Goal: Communication & Community: Answer question/provide support

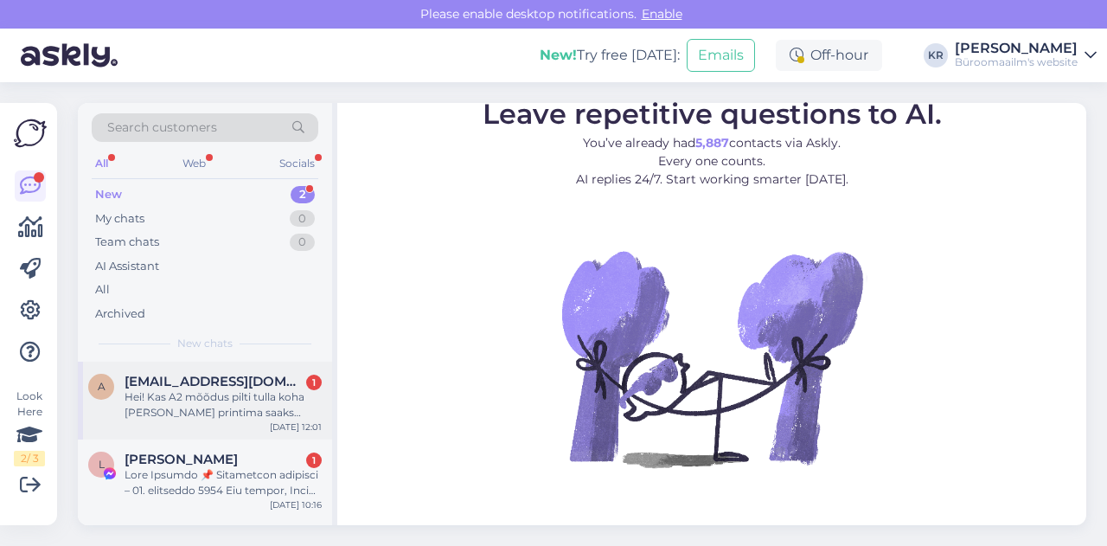
click at [251, 394] on div "Hei! Kas A2 mõõdus pilti tulla koha [PERSON_NAME] printima saaks [PERSON_NAME]?…" at bounding box center [223, 404] width 197 height 31
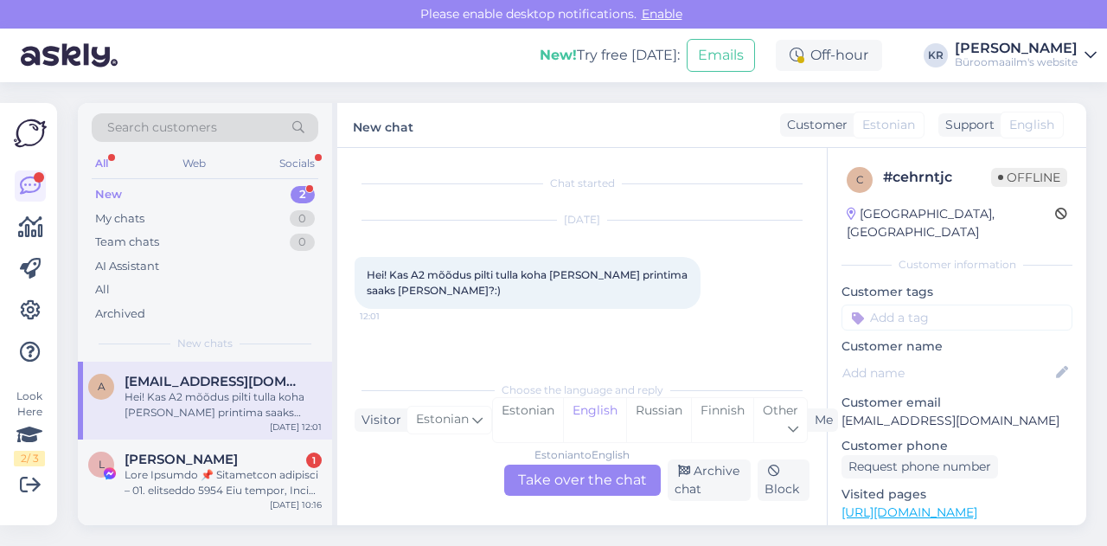
click at [559, 482] on div "Estonian to English Take over the chat" at bounding box center [582, 479] width 157 height 31
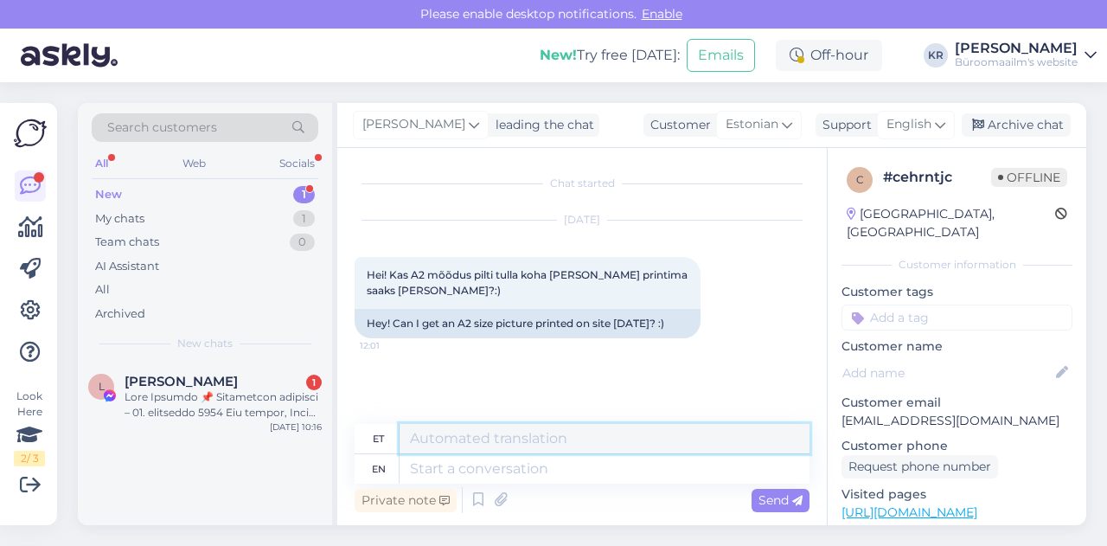
click at [472, 437] on textarea at bounding box center [605, 438] width 410 height 29
click at [936, 128] on icon at bounding box center [940, 124] width 10 height 19
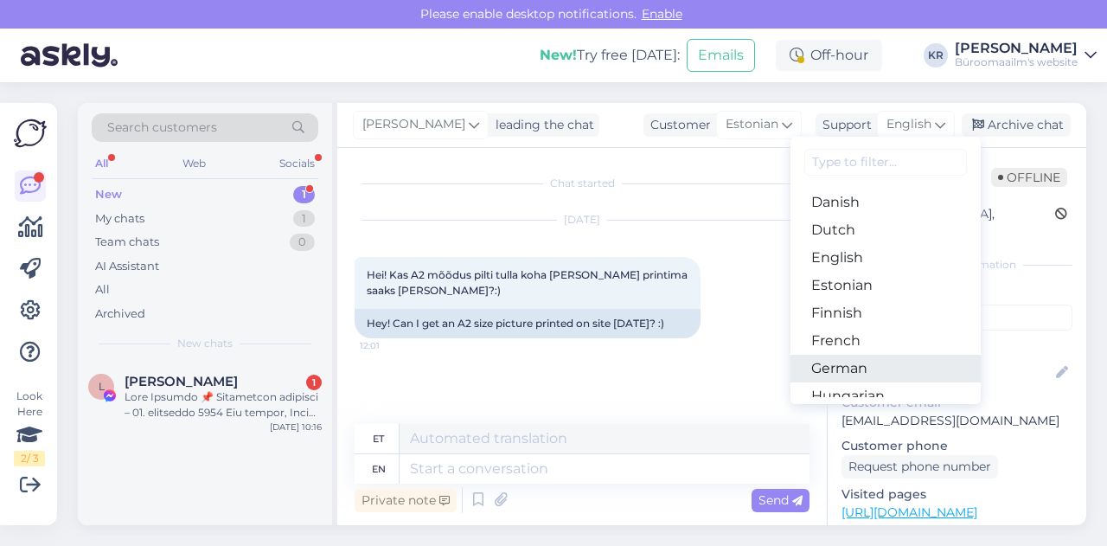
scroll to position [138, 0]
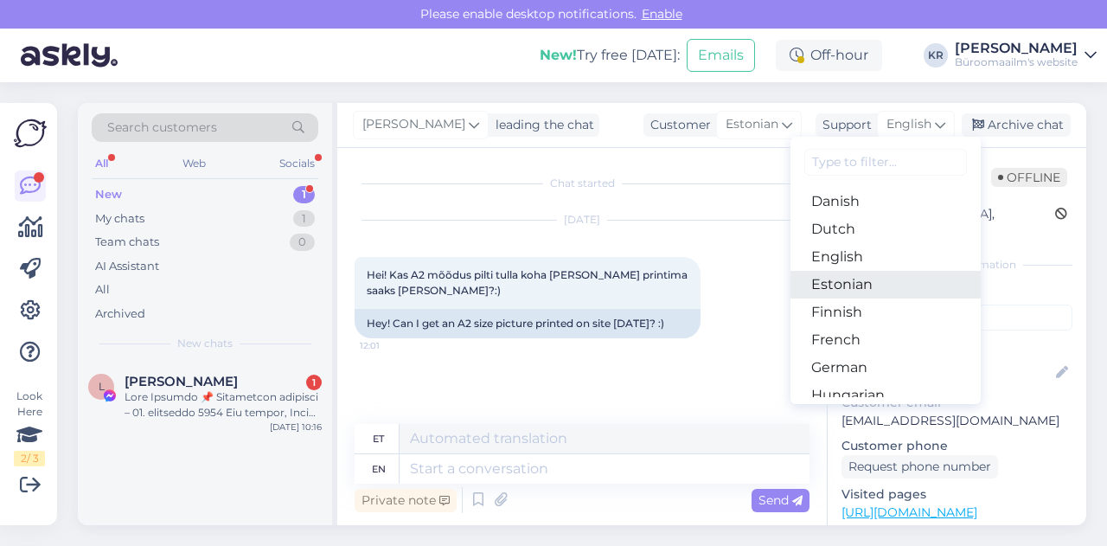
click at [867, 274] on link "Estonian" at bounding box center [885, 285] width 190 height 28
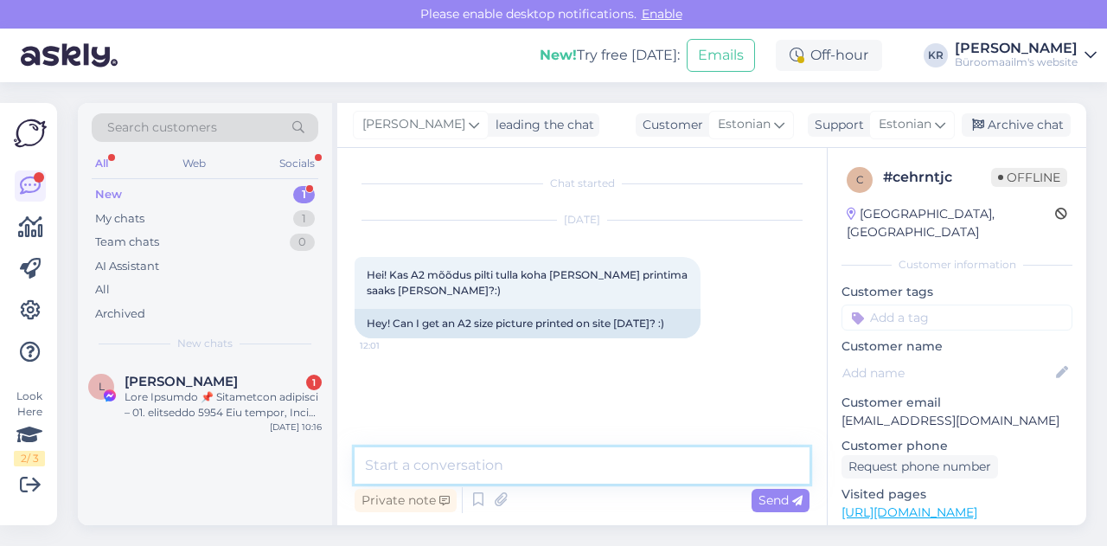
click at [449, 452] on textarea at bounding box center [582, 465] width 455 height 36
paste textarea "600 5142"
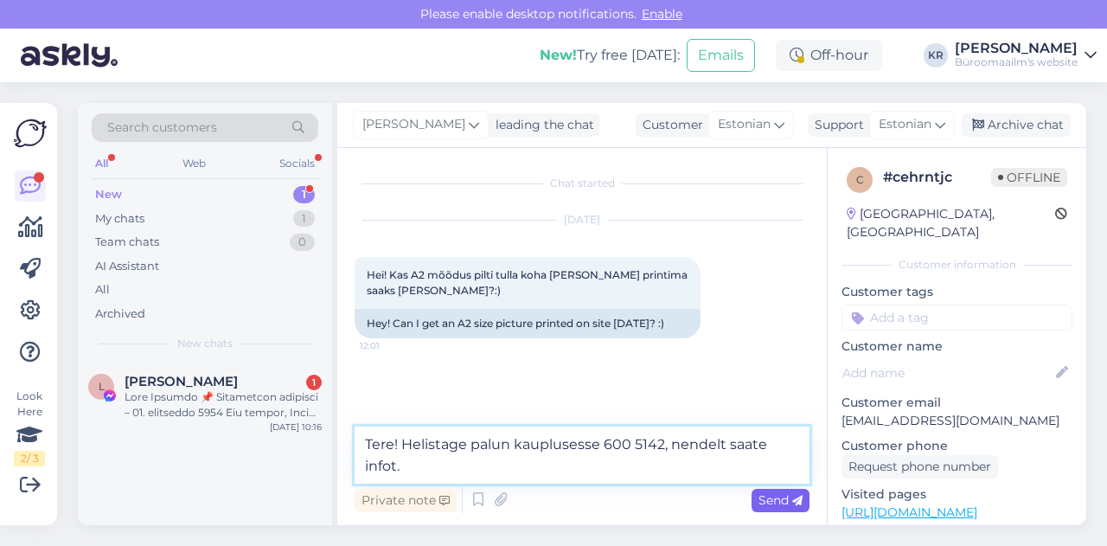
type textarea "Tere! Helistage palun kauplusesse 600 5142, nendelt saate infot."
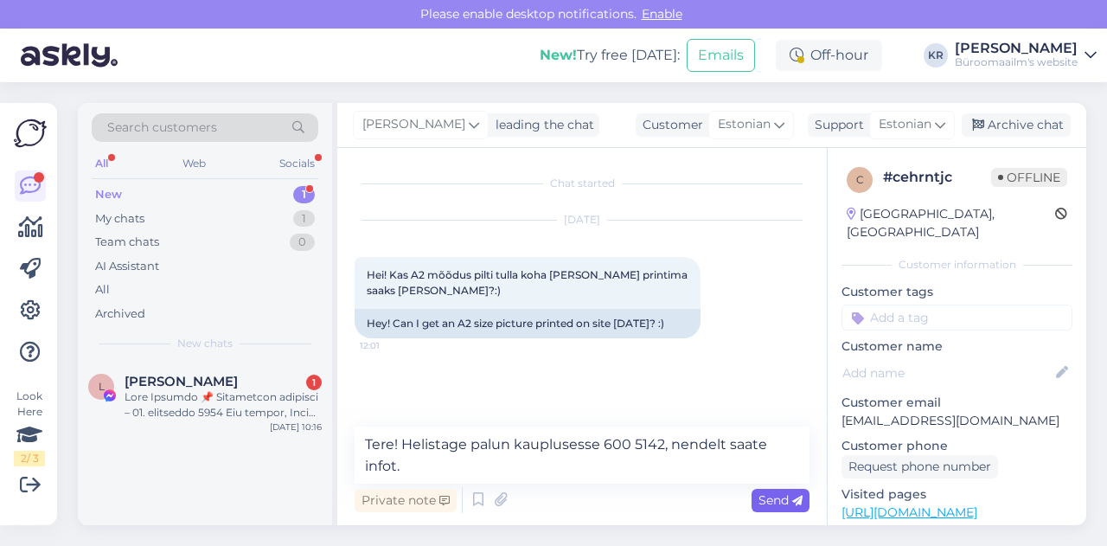
click at [790, 501] on span "Send" at bounding box center [780, 500] width 44 height 16
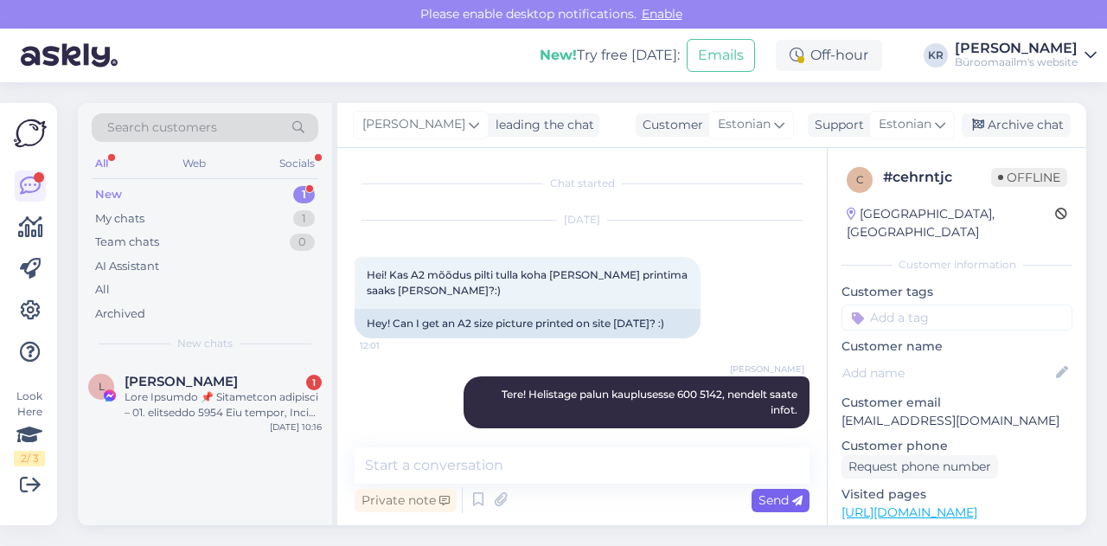
scroll to position [15, 0]
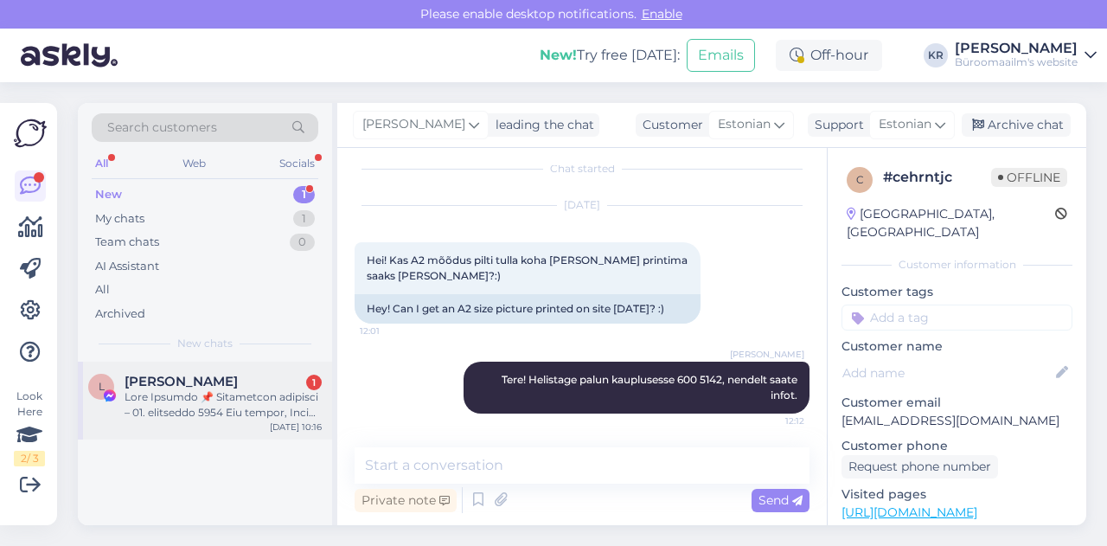
click at [251, 394] on div at bounding box center [223, 404] width 197 height 31
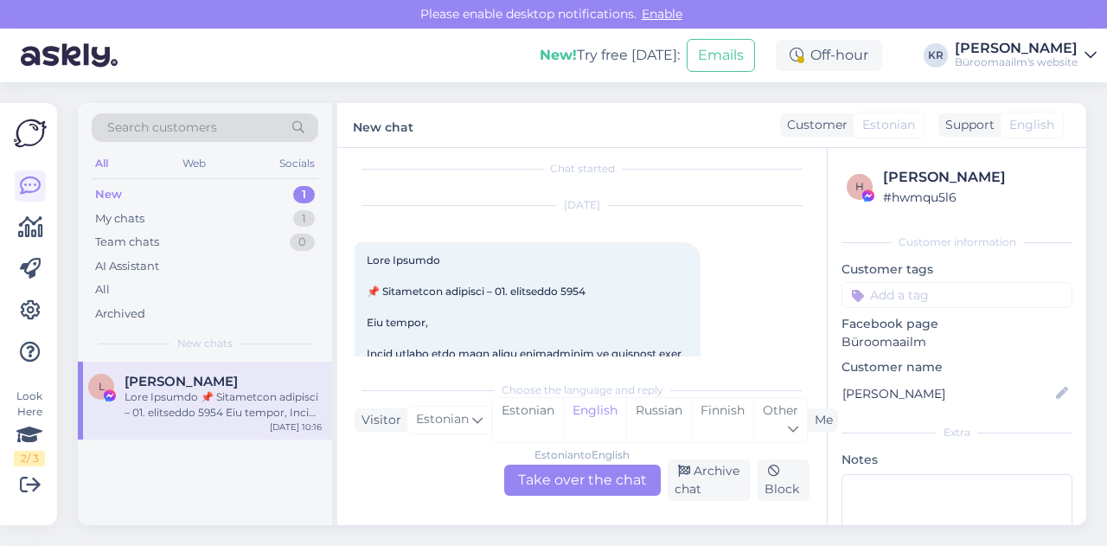
scroll to position [36, 0]
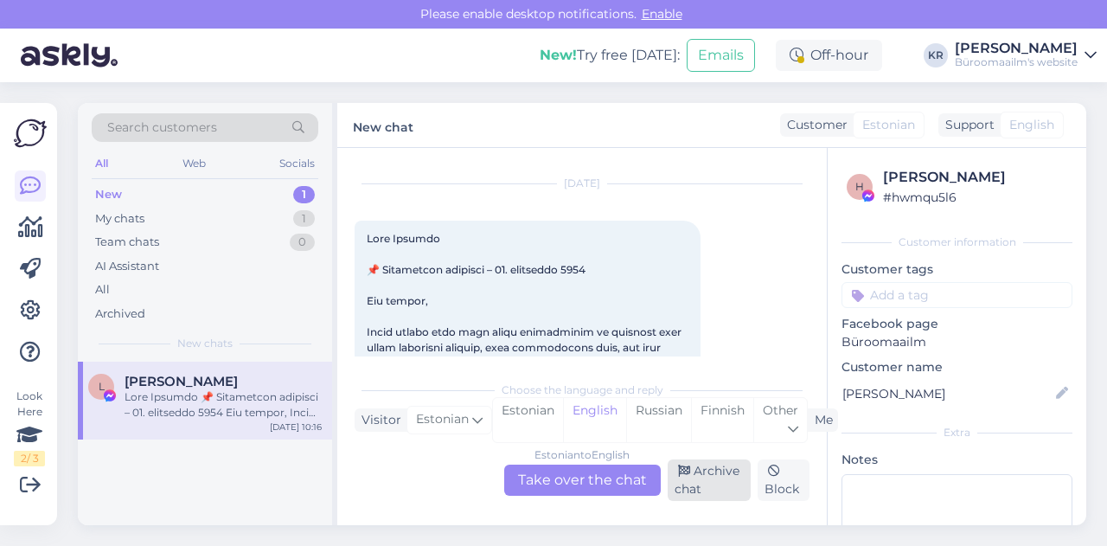
click at [695, 478] on div "Archive chat" at bounding box center [710, 480] width 84 height 42
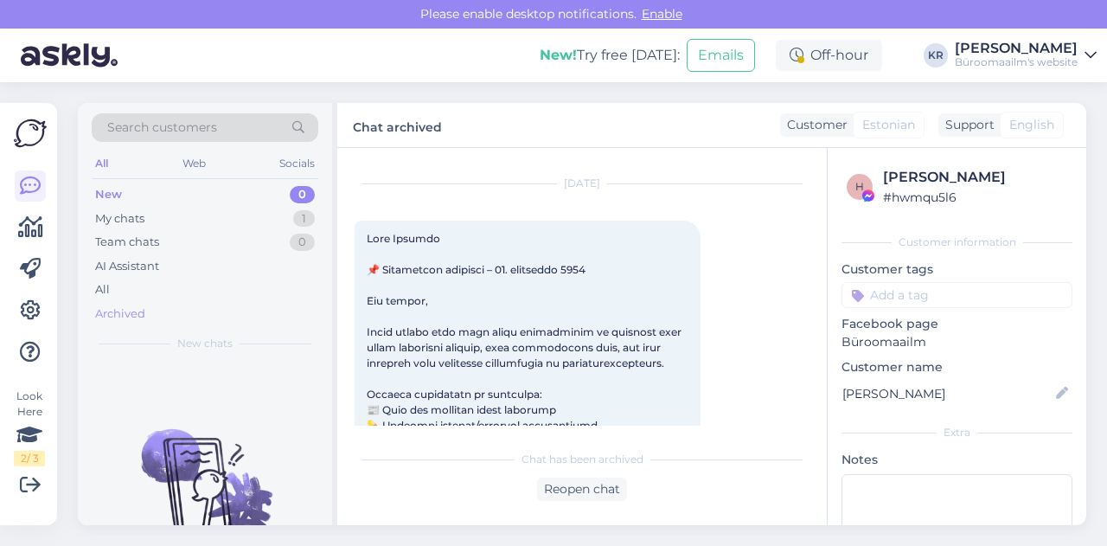
click at [131, 319] on div "Archived" at bounding box center [120, 313] width 50 height 17
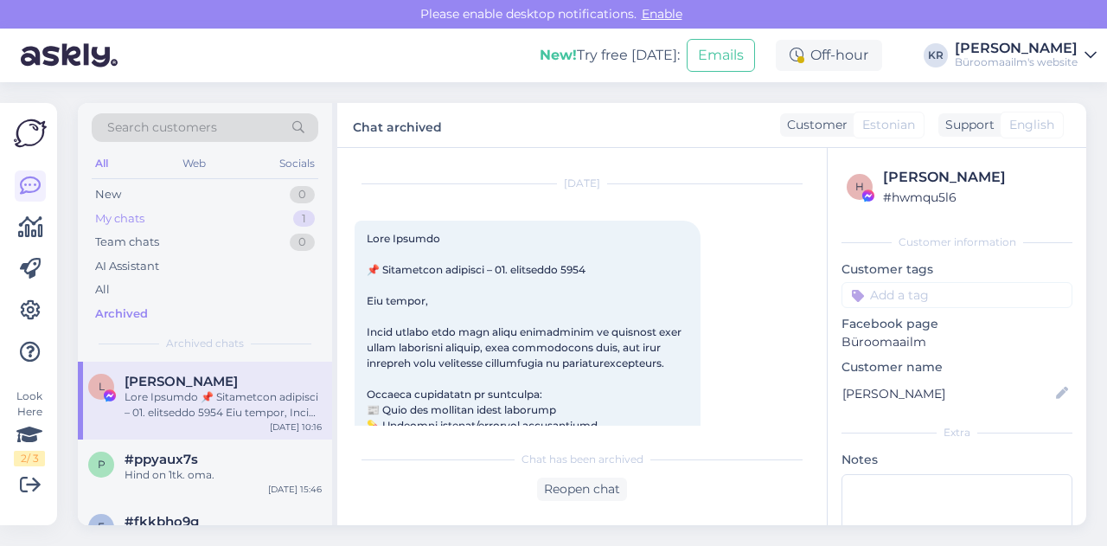
click at [200, 215] on div "My chats 1" at bounding box center [205, 219] width 227 height 24
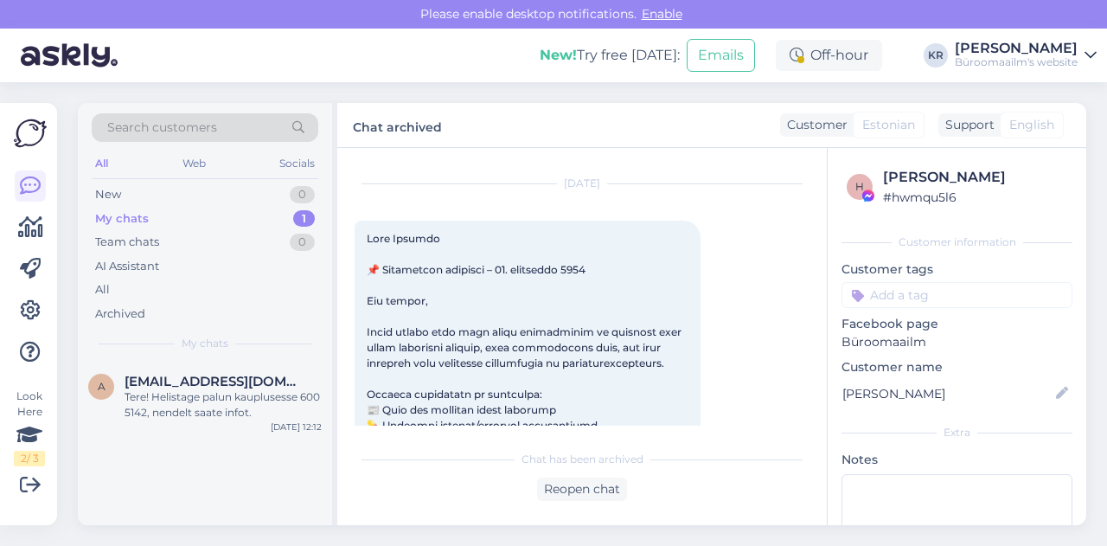
click at [120, 210] on div "My chats" at bounding box center [122, 218] width 54 height 17
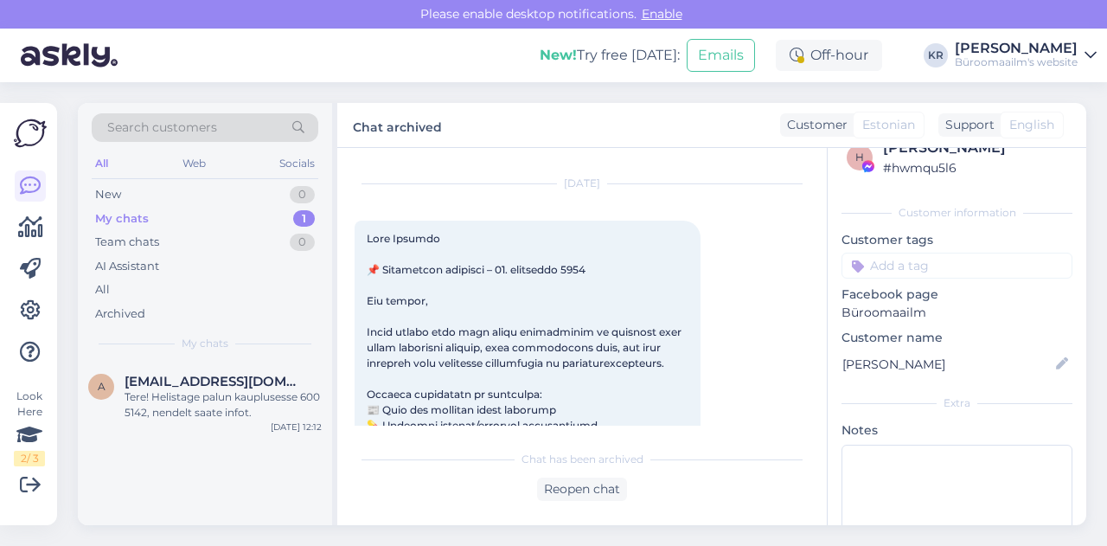
scroll to position [0, 0]
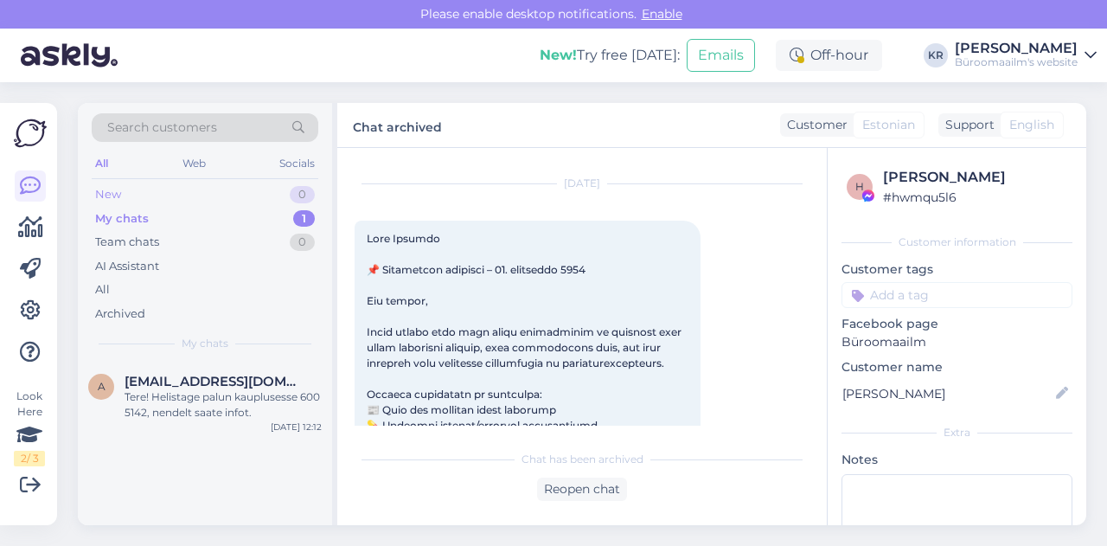
click at [173, 195] on div "New 0" at bounding box center [205, 194] width 227 height 24
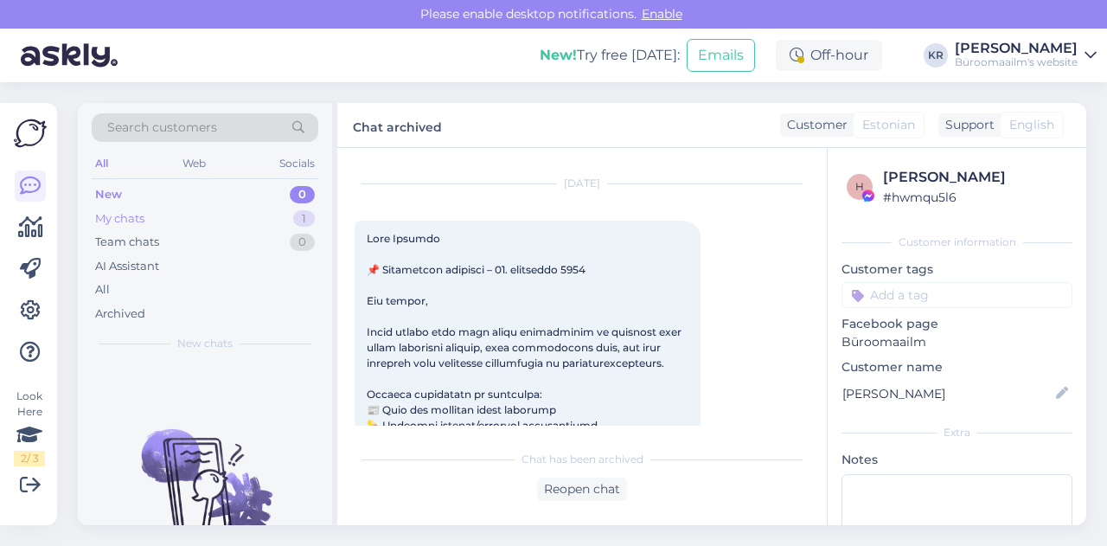
click at [150, 220] on div "My chats 1" at bounding box center [205, 219] width 227 height 24
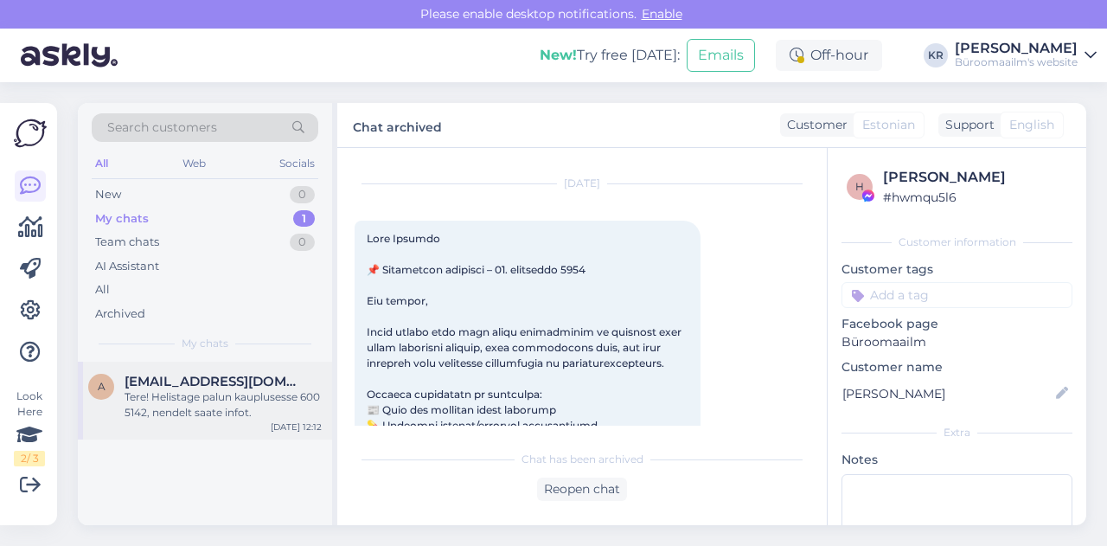
click at [182, 395] on div "Tere! Helistage palun kauplusesse 600 5142, nendelt saate infot." at bounding box center [223, 404] width 197 height 31
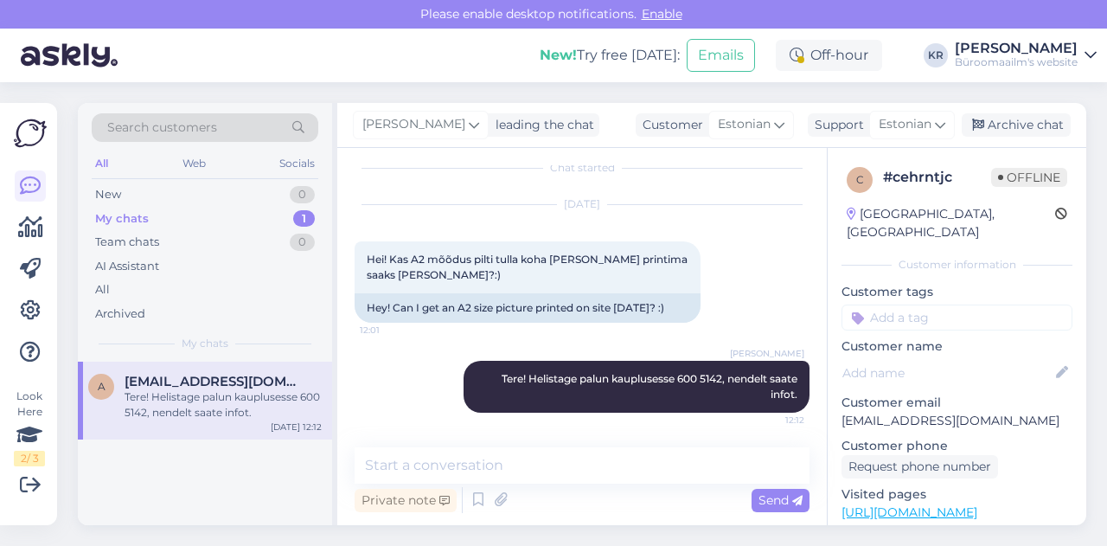
scroll to position [15, 0]
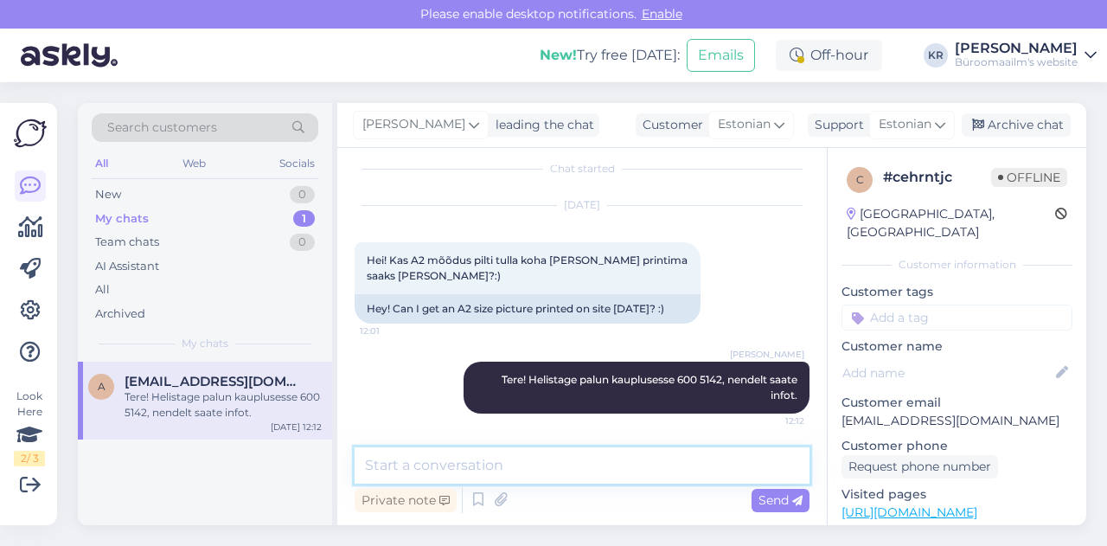
click at [480, 474] on textarea at bounding box center [582, 465] width 455 height 36
type textarea "See on Peterburi tee kaupluse telefon."
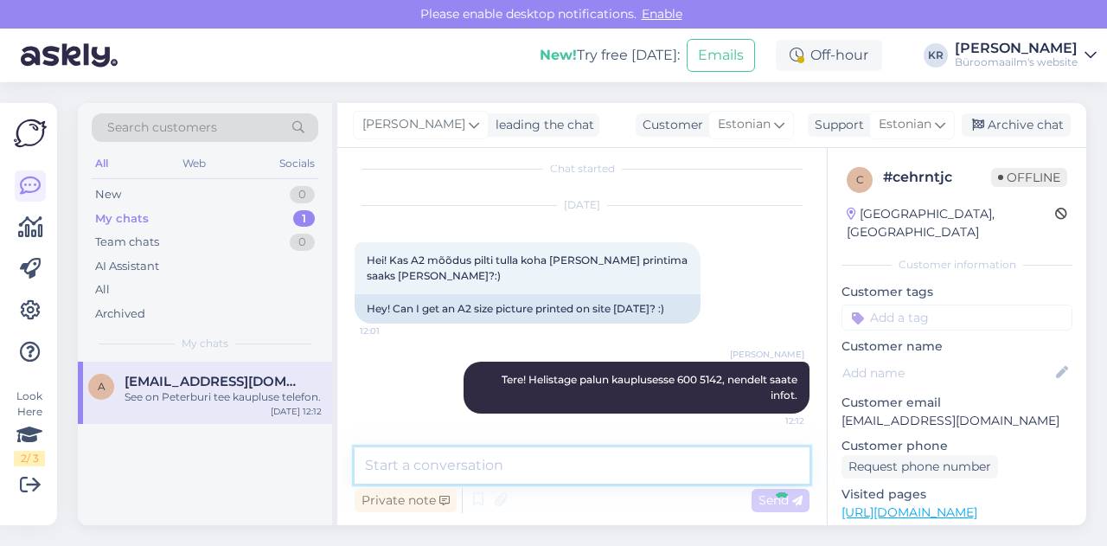
scroll to position [89, 0]
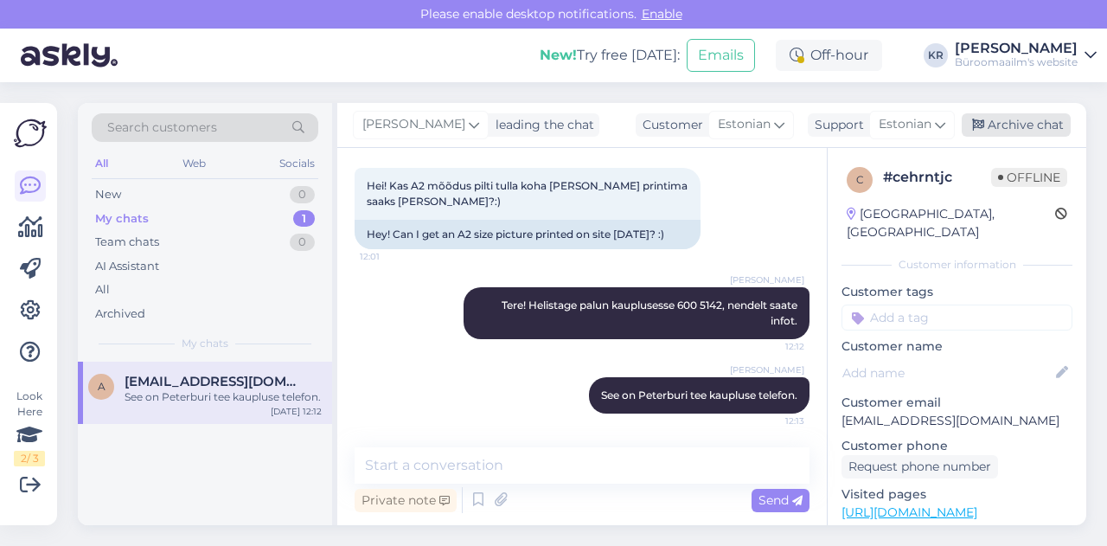
click at [1000, 117] on div "Archive chat" at bounding box center [1016, 124] width 109 height 23
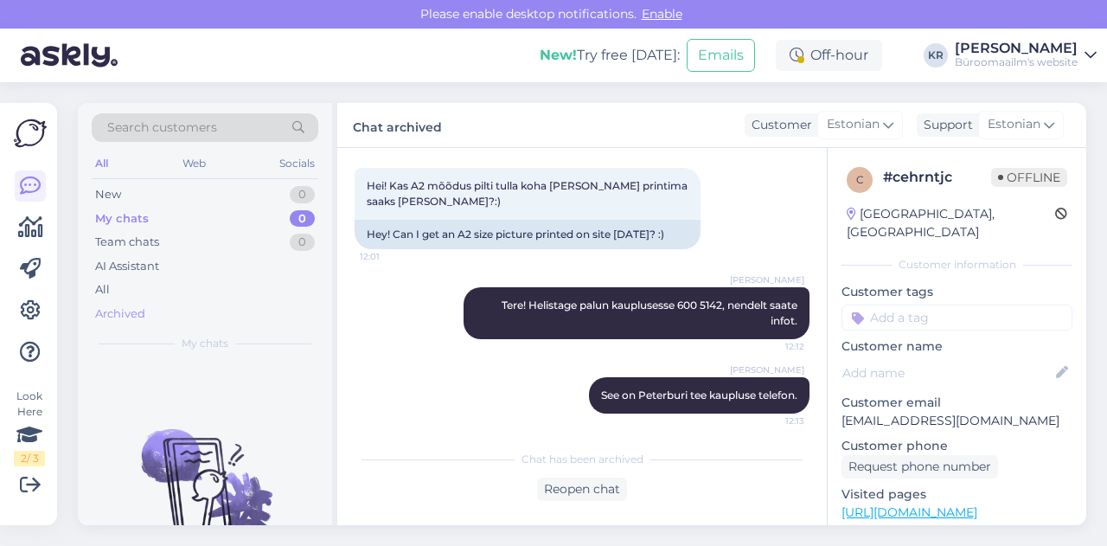
click at [131, 307] on div "Archived" at bounding box center [120, 313] width 50 height 17
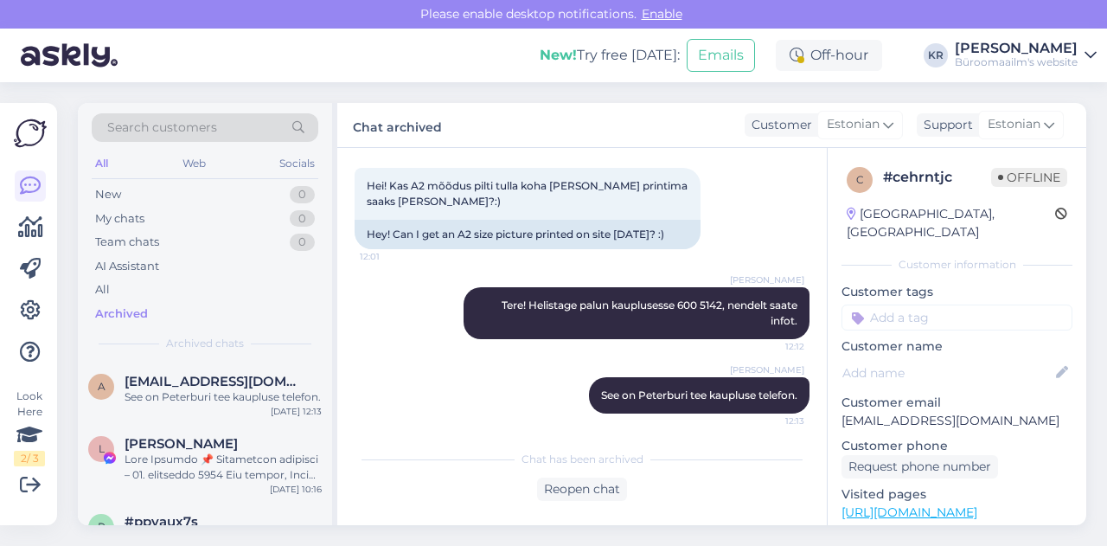
drag, startPoint x: 331, startPoint y: 260, endPoint x: 305, endPoint y: 346, distance: 89.5
click at [327, 312] on div "Search customers All Web Socials New 0 My chats 0 Team chats 0 AI Assistant All…" at bounding box center [205, 232] width 254 height 259
click at [335, 520] on div "Search customers All Web Socials New 0 My chats 0 Team chats 0 AI Assistant All…" at bounding box center [207, 314] width 259 height 422
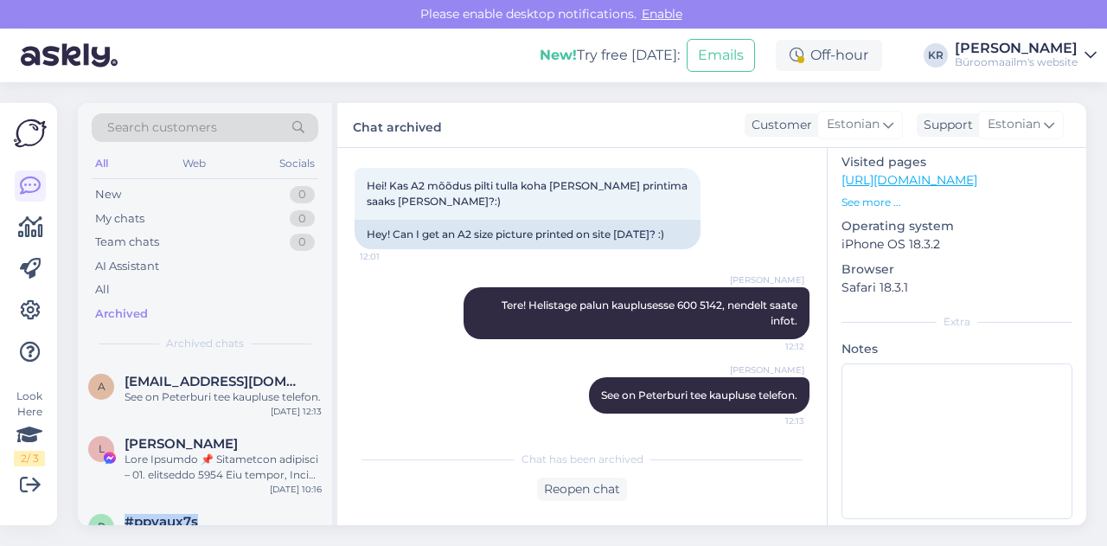
scroll to position [270, 0]
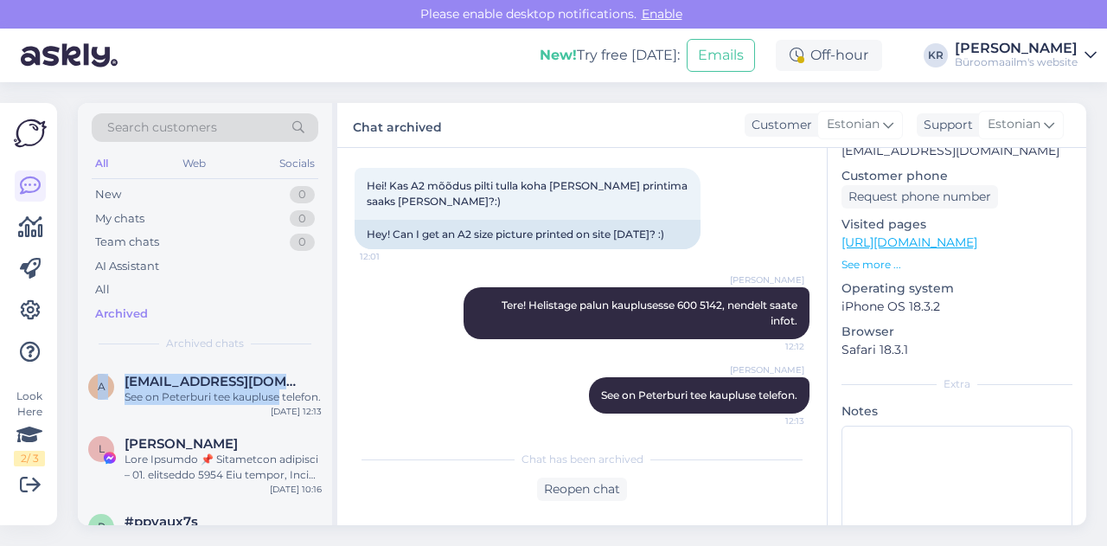
drag, startPoint x: 334, startPoint y: 217, endPoint x: 334, endPoint y: 397, distance: 179.9
click at [334, 397] on div "Search customers All Web Socials New 0 My chats 0 Team chats 0 AI Assistant All…" at bounding box center [207, 314] width 259 height 422
click at [315, 471] on div at bounding box center [223, 466] width 197 height 31
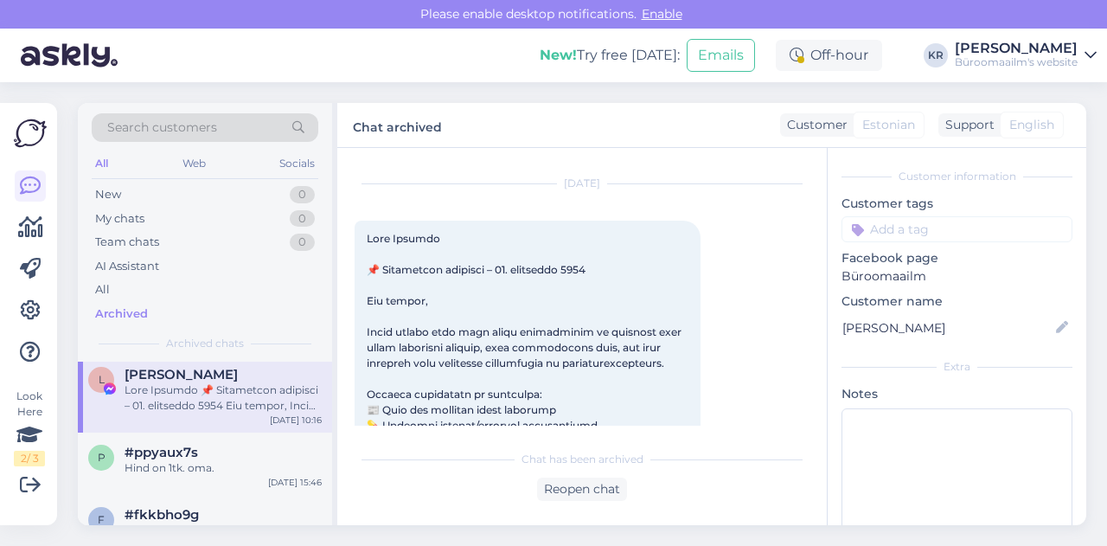
scroll to position [104, 0]
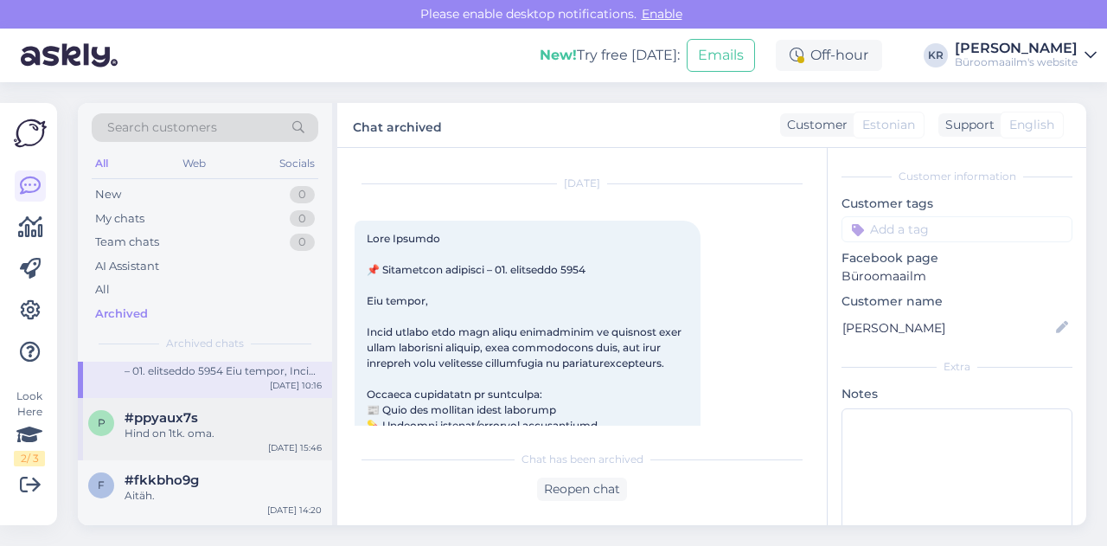
click at [307, 454] on div "[DATE] 15:46" at bounding box center [295, 447] width 54 height 13
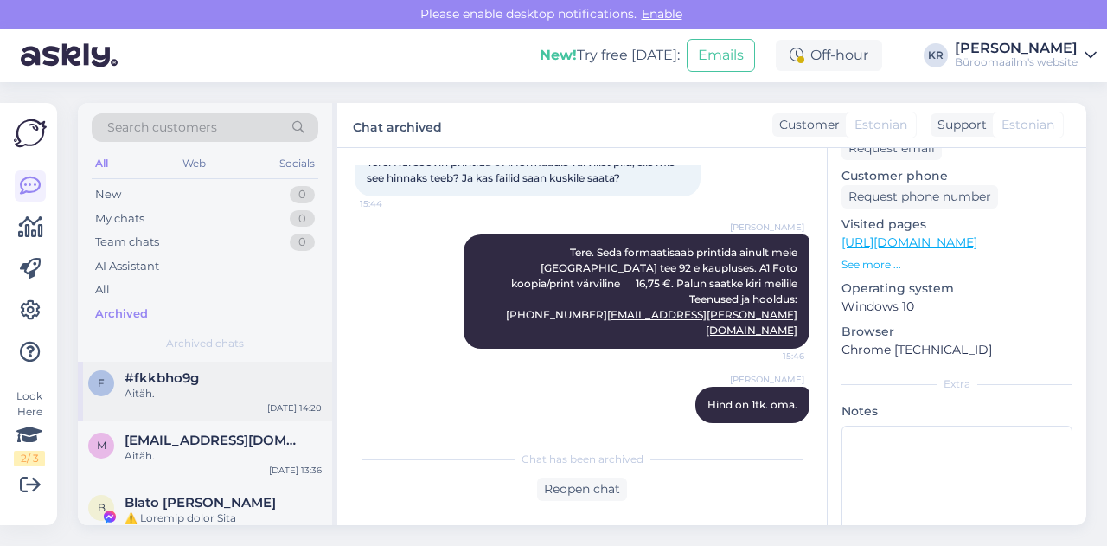
scroll to position [208, 0]
click at [278, 400] on div "Aitäh." at bounding box center [223, 392] width 197 height 16
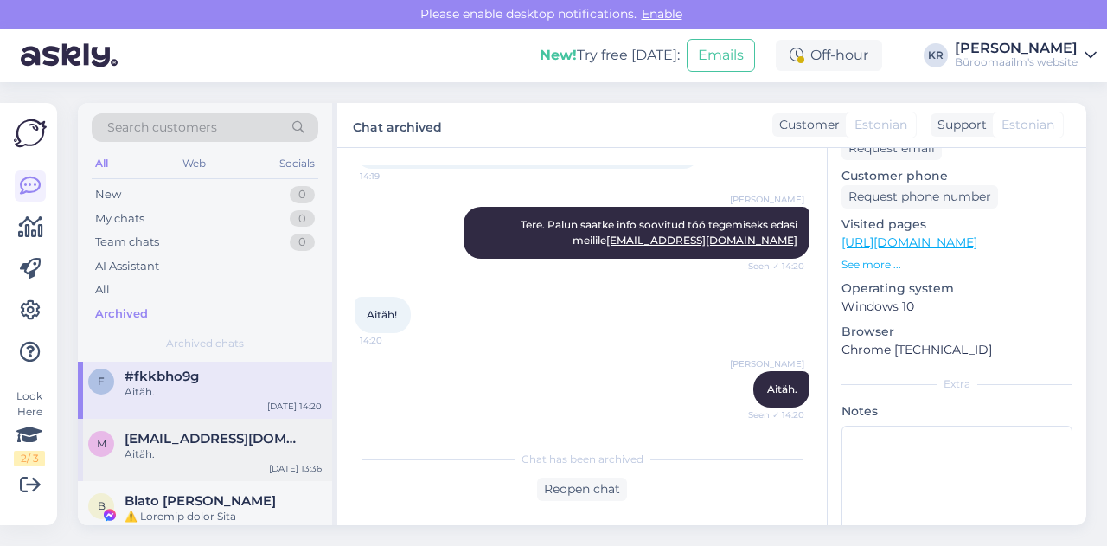
click at [263, 462] on div "Aitäh." at bounding box center [223, 454] width 197 height 16
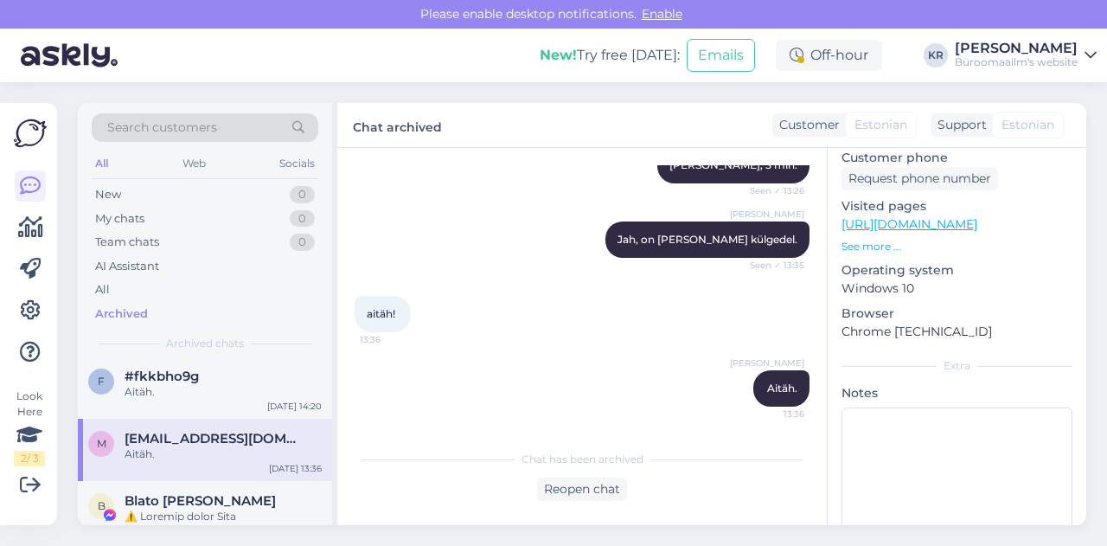
scroll to position [787, 0]
click at [268, 506] on div "B Blato [PERSON_NAME] [DATE] 12:57" at bounding box center [205, 520] width 254 height 78
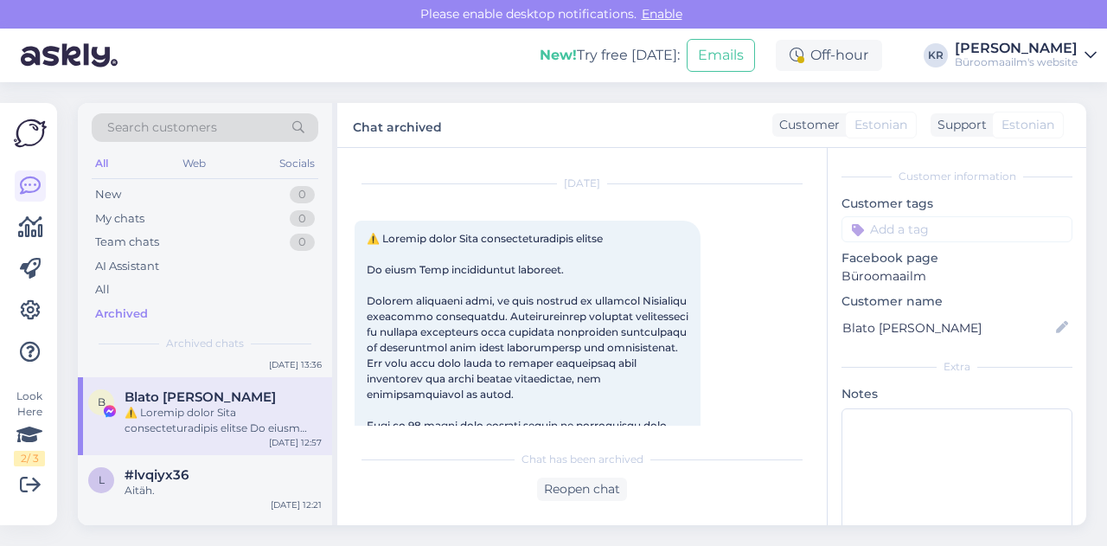
scroll to position [346, 0]
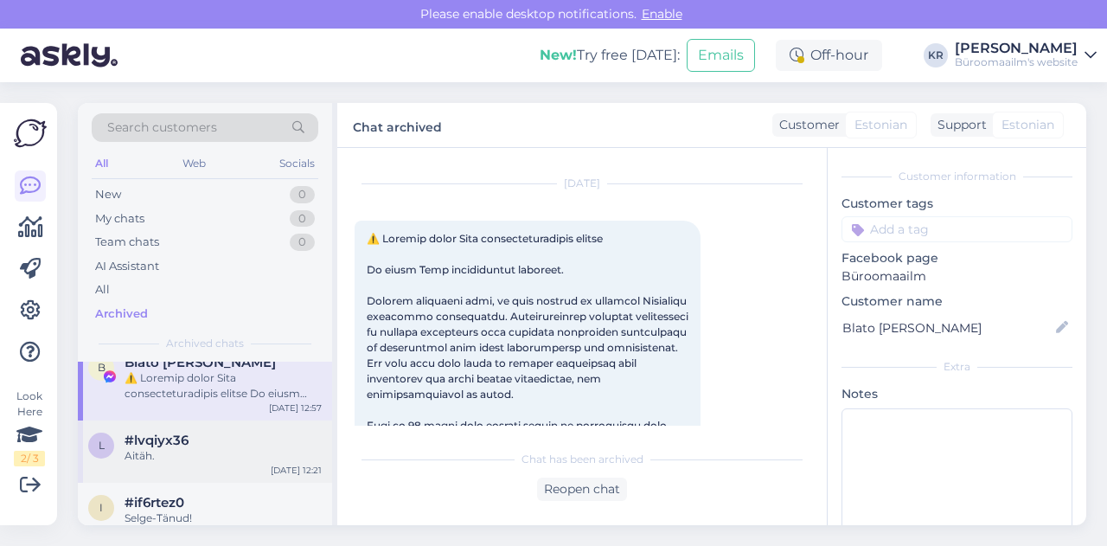
click at [192, 448] on div "#lvqiyx36" at bounding box center [223, 440] width 197 height 16
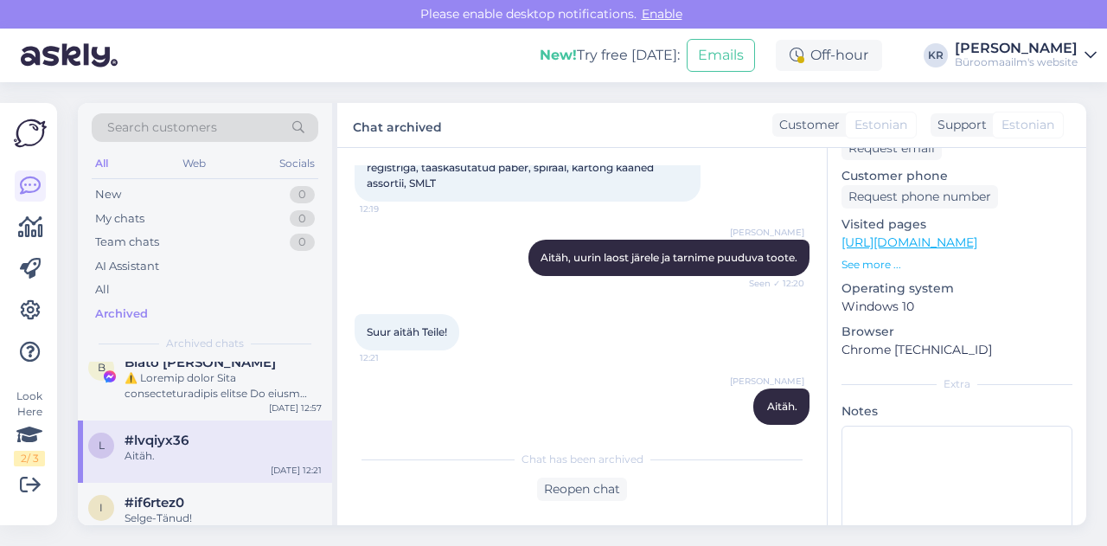
scroll to position [425, 0]
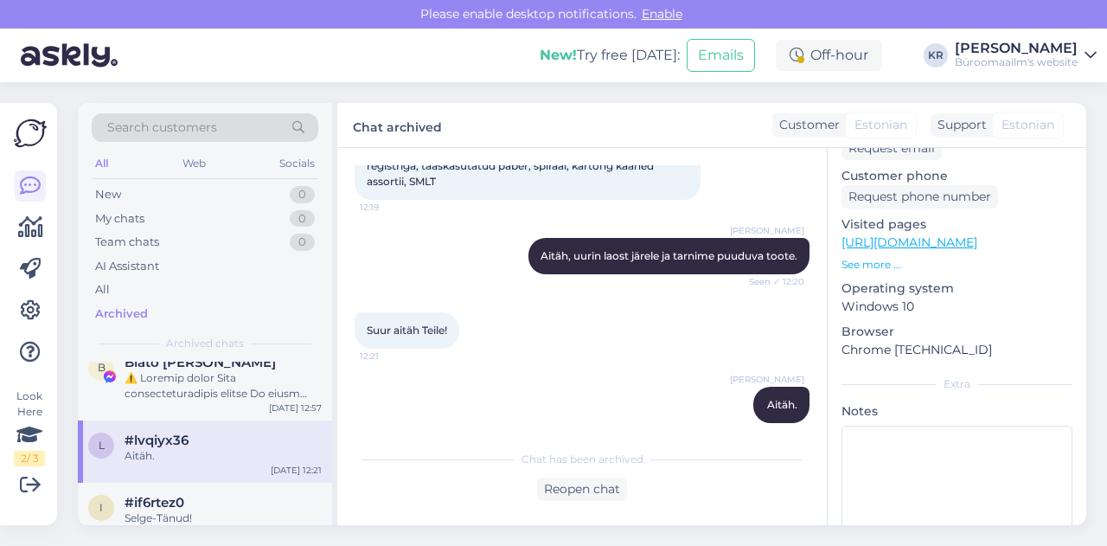
click at [189, 464] on div "Aitäh." at bounding box center [223, 456] width 197 height 16
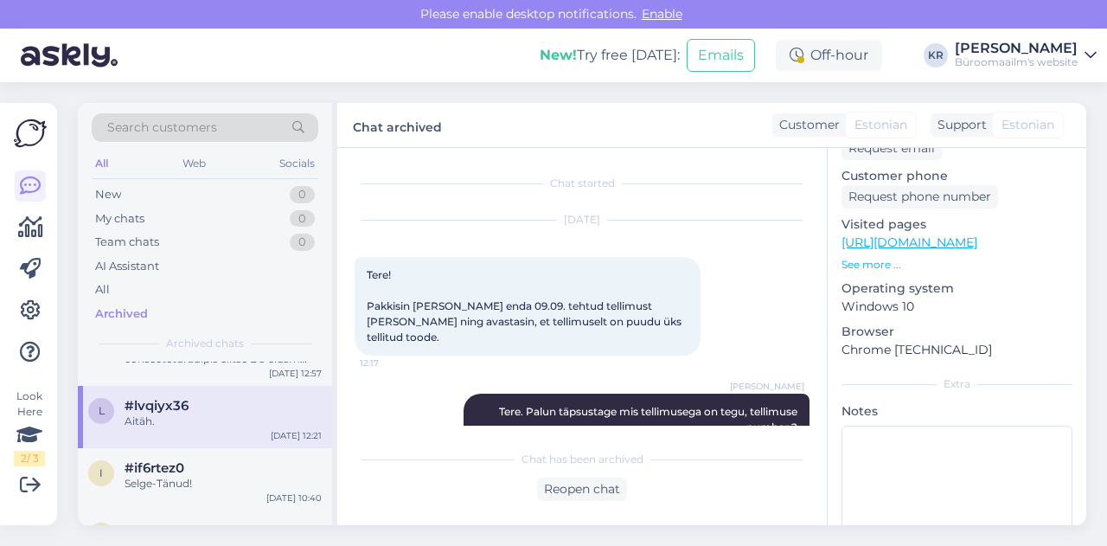
scroll to position [415, 0]
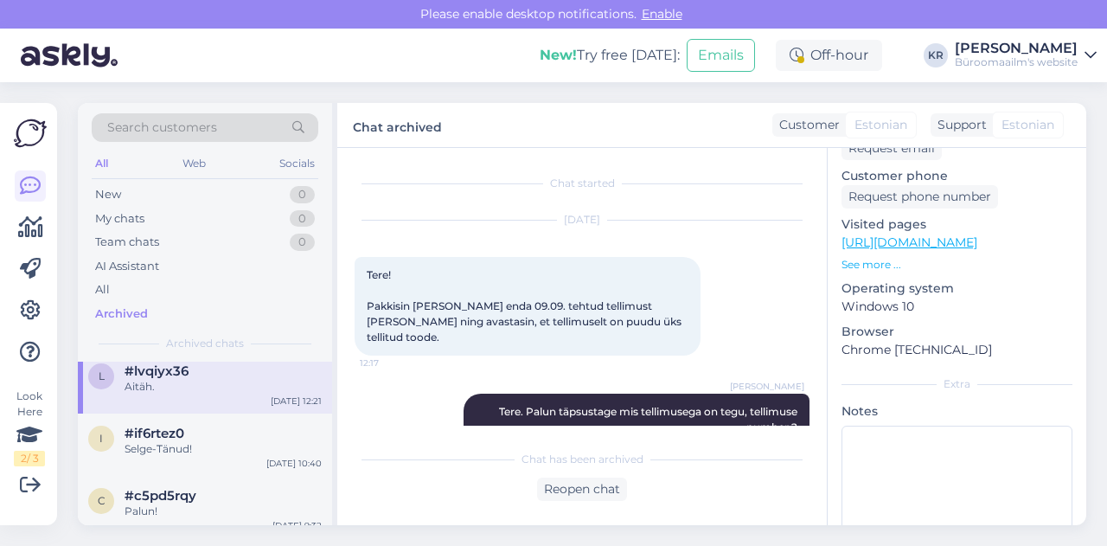
click at [189, 457] on div "Selge-Tänud!" at bounding box center [223, 449] width 197 height 16
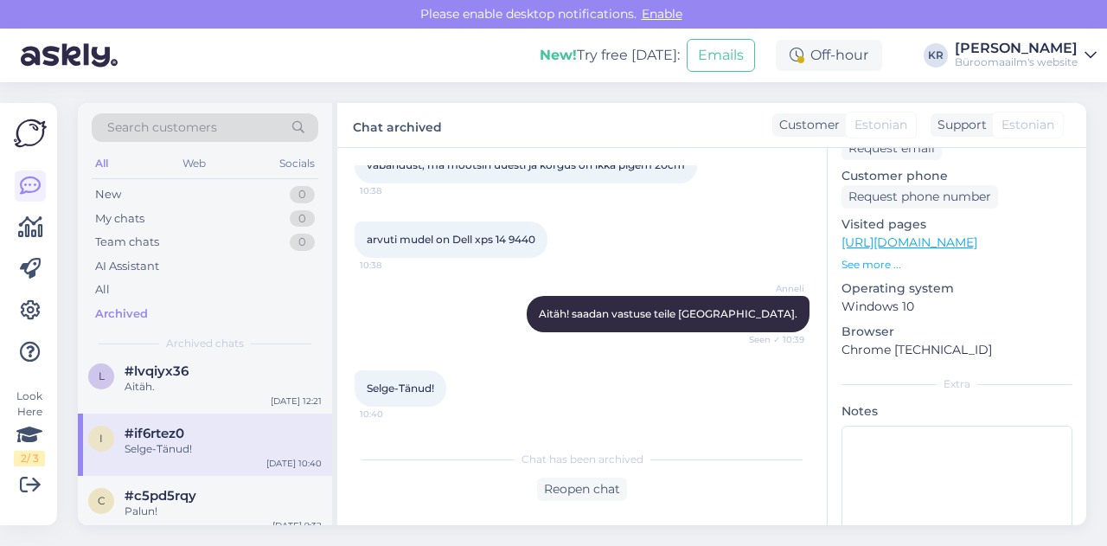
scroll to position [3010, 0]
click at [147, 441] on span "#if6rtez0" at bounding box center [155, 433] width 60 height 16
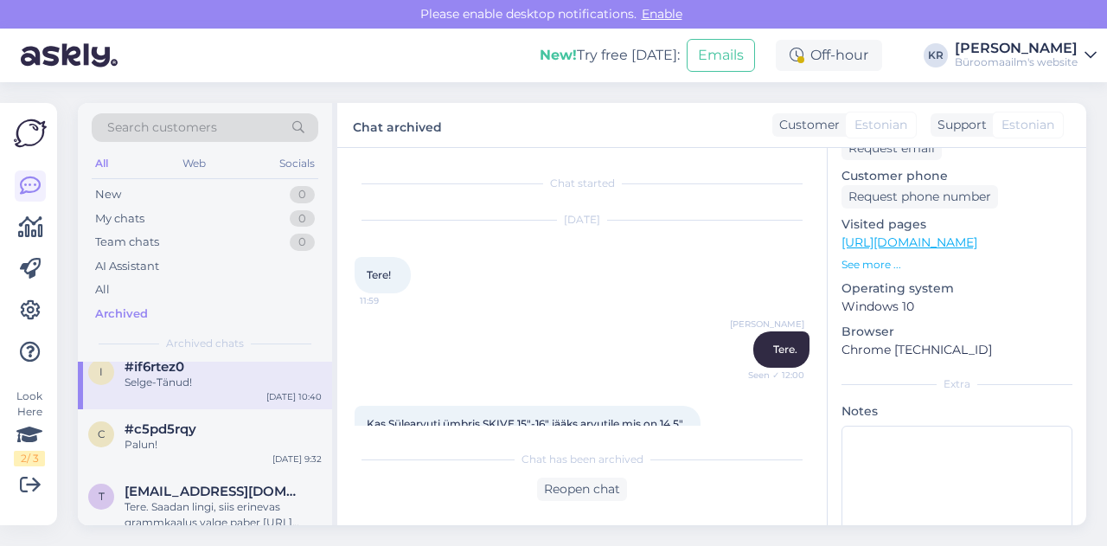
scroll to position [484, 0]
click at [147, 449] on div "Palun!" at bounding box center [223, 442] width 197 height 16
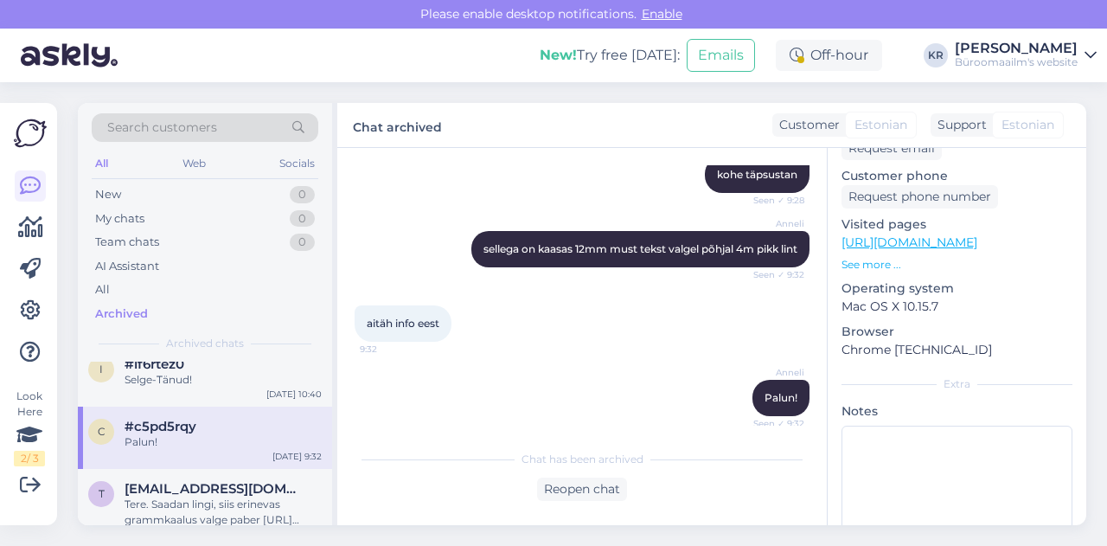
scroll to position [406, 0]
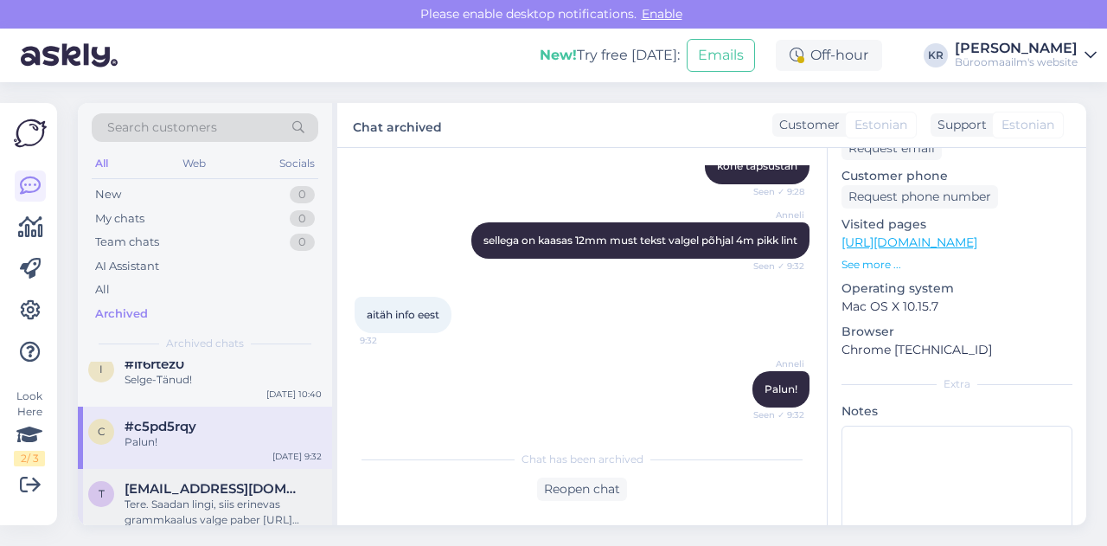
click at [232, 496] on span "[EMAIL_ADDRESS][DOMAIN_NAME]" at bounding box center [215, 489] width 180 height 16
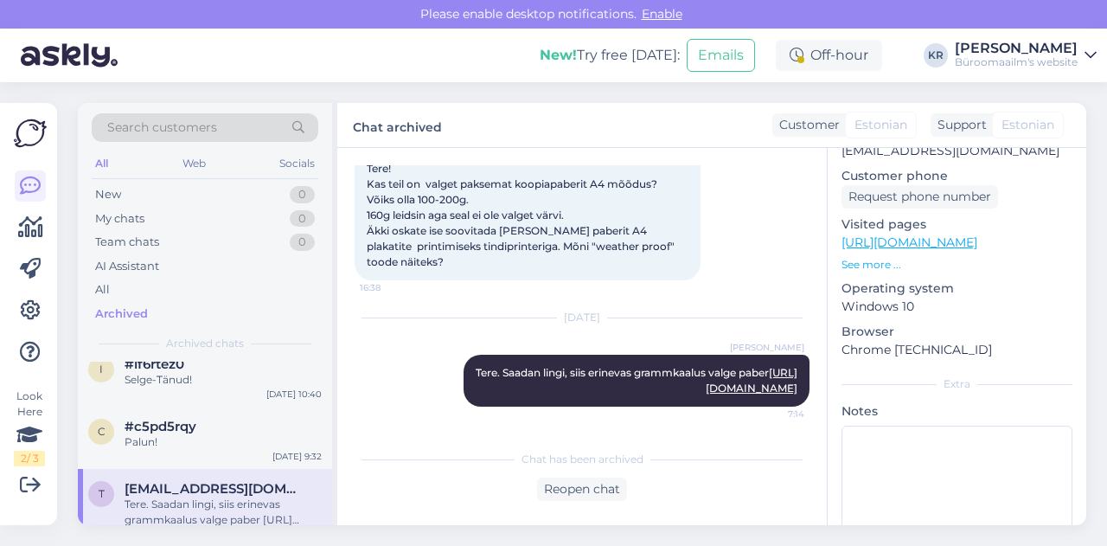
scroll to position [121, 0]
click at [584, 381] on div "[PERSON_NAME] Tere. Saadan lingi, siis erinevas grammkaalus valge paber [URL][D…" at bounding box center [637, 381] width 346 height 52
click at [706, 385] on link "[URL][DOMAIN_NAME]" at bounding box center [752, 380] width 92 height 29
